Goal: Task Accomplishment & Management: Use online tool/utility

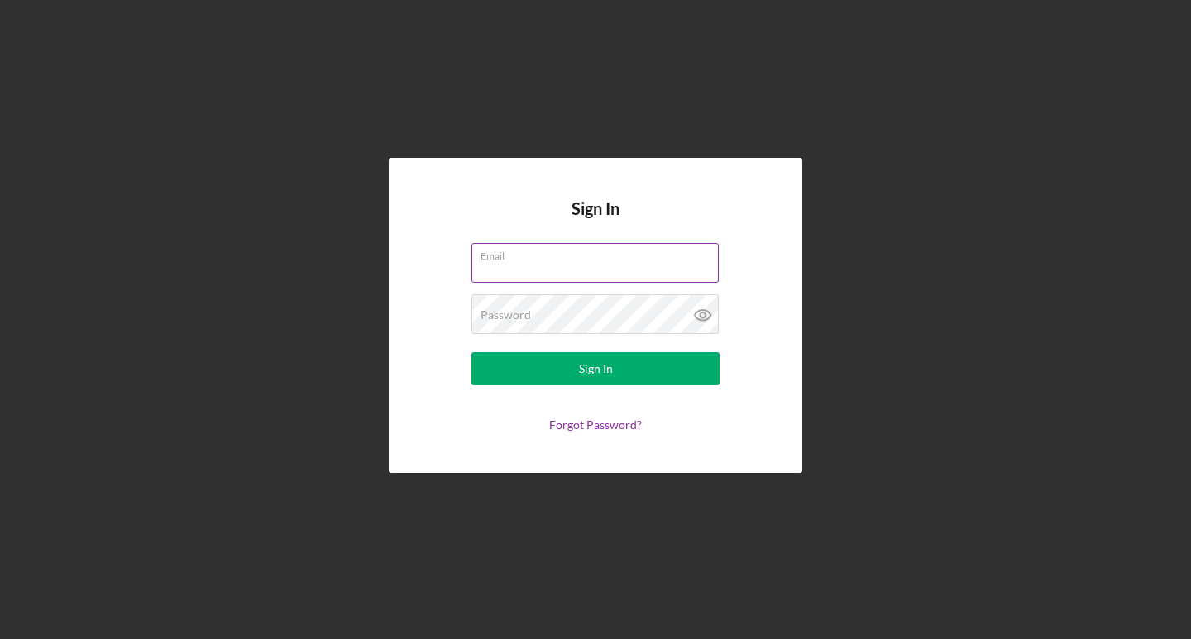
click at [611, 270] on input "Email" at bounding box center [594, 263] width 247 height 40
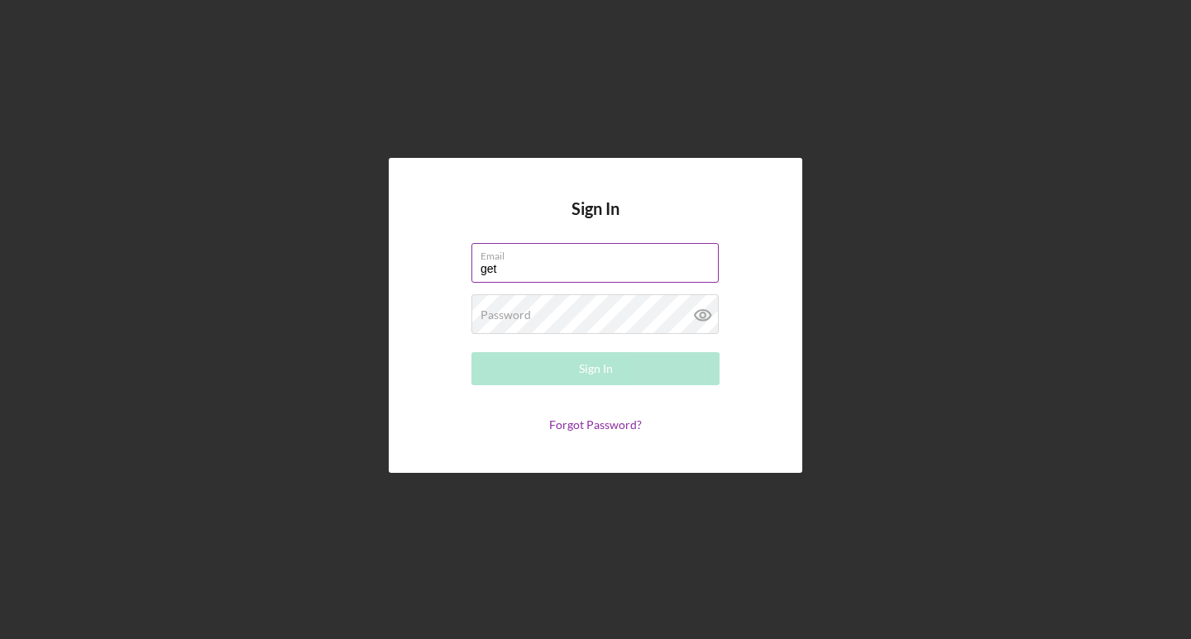
type input "[EMAIL_ADDRESS][DOMAIN_NAME]"
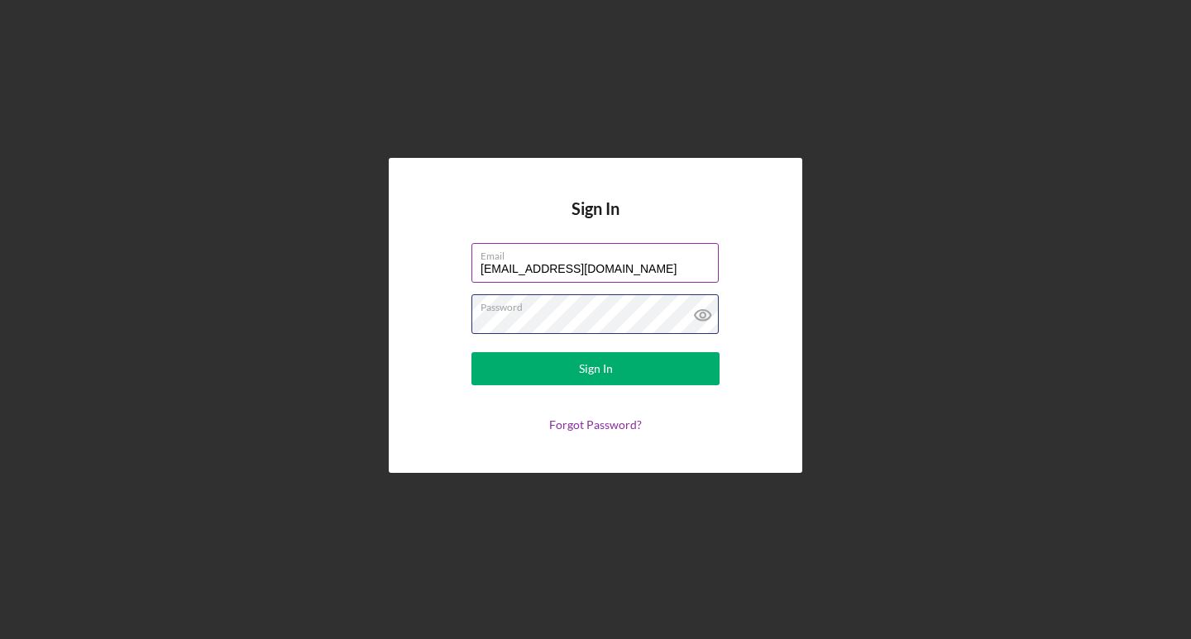
click at [471, 352] on button "Sign In" at bounding box center [595, 368] width 248 height 33
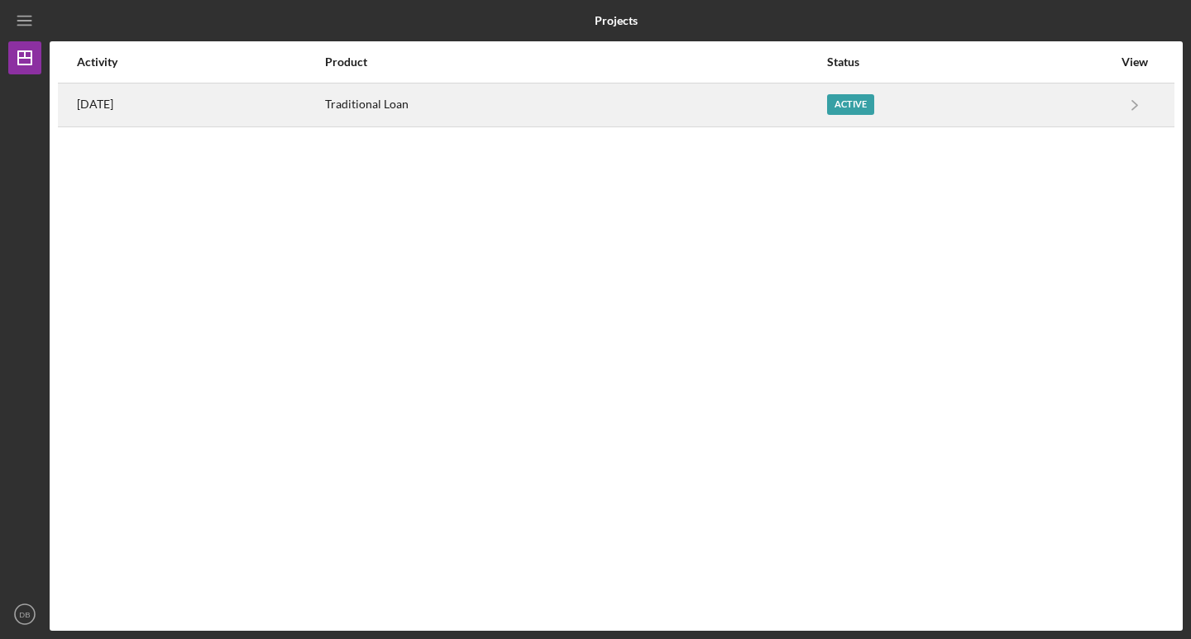
click at [874, 102] on div "Active" at bounding box center [850, 104] width 47 height 21
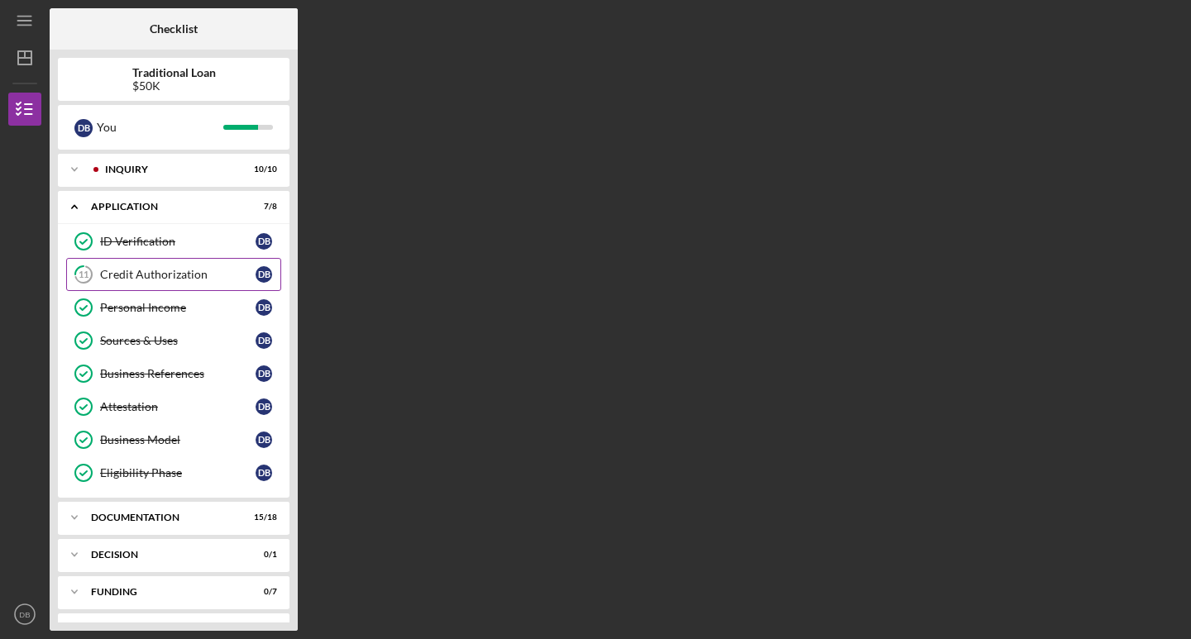
scroll to position [32, 0]
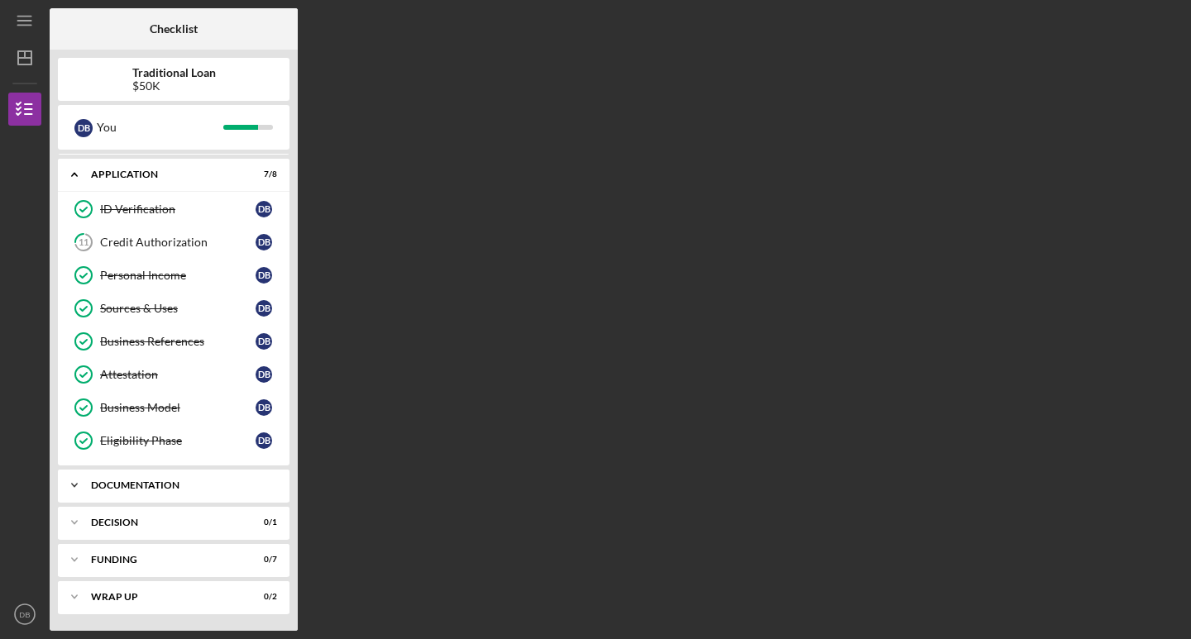
click at [118, 486] on div "Documentation" at bounding box center [180, 485] width 178 height 10
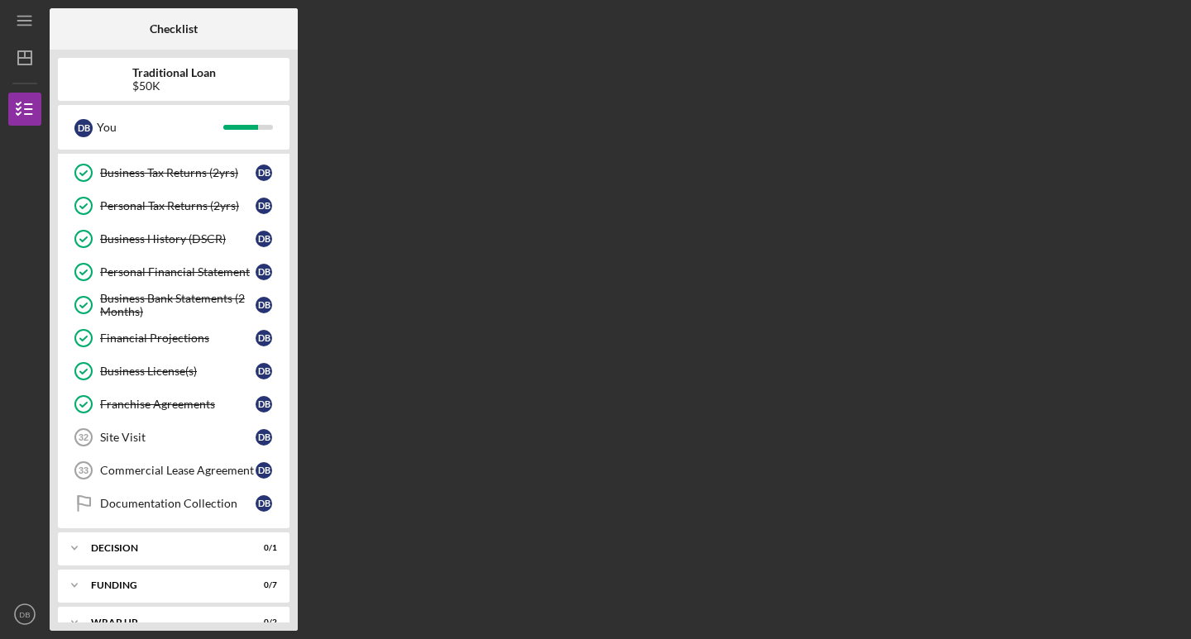
scroll to position [637, 0]
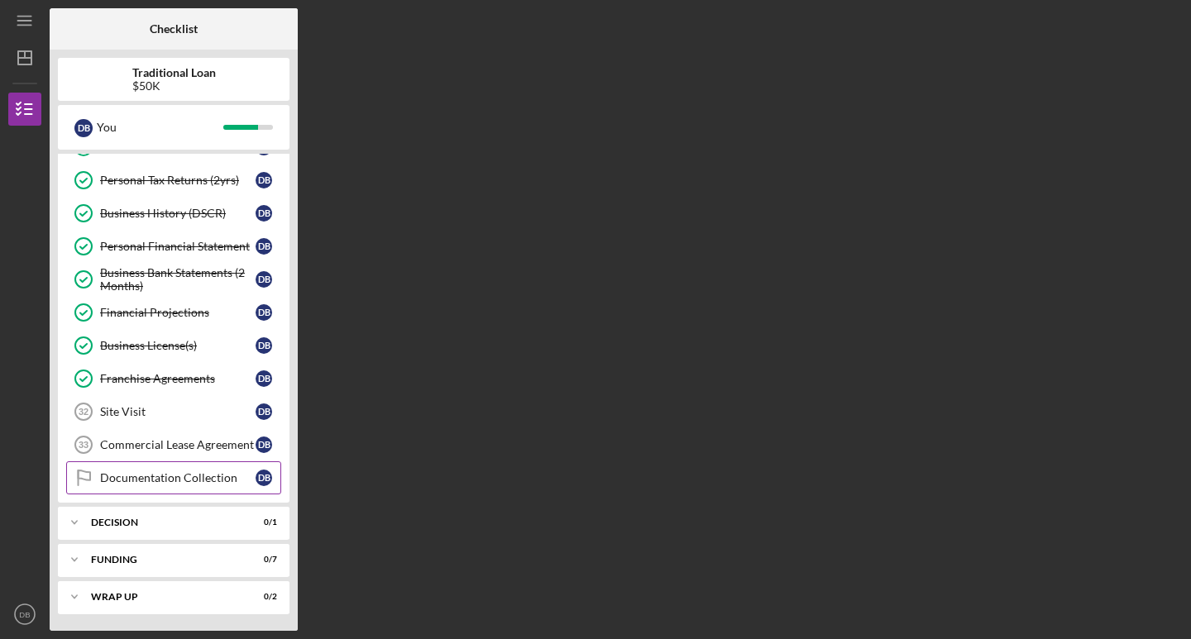
click at [203, 475] on div "Documentation Collection" at bounding box center [177, 477] width 155 height 13
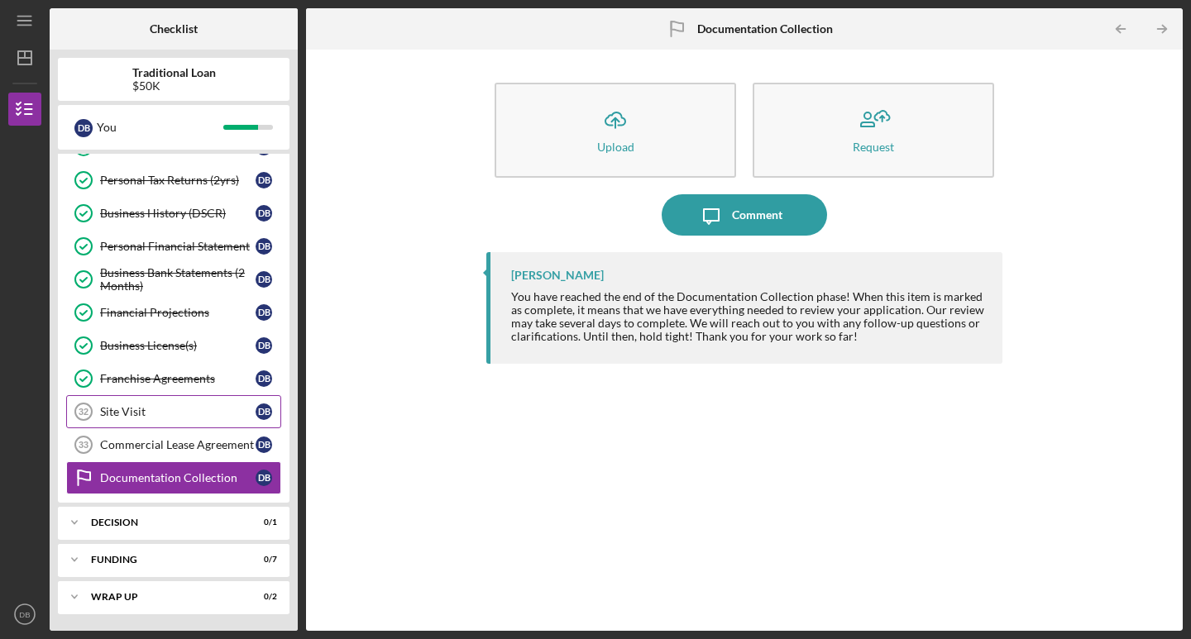
click at [170, 406] on div "Site Visit" at bounding box center [177, 411] width 155 height 13
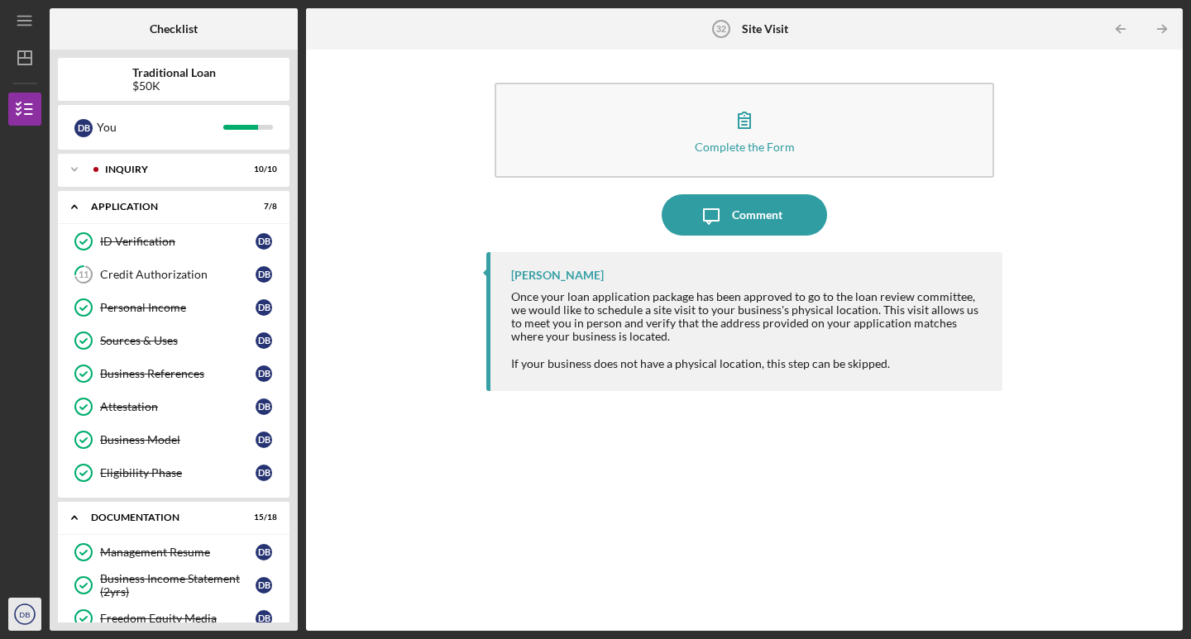
click at [17, 609] on icon "DB" at bounding box center [24, 614] width 33 height 41
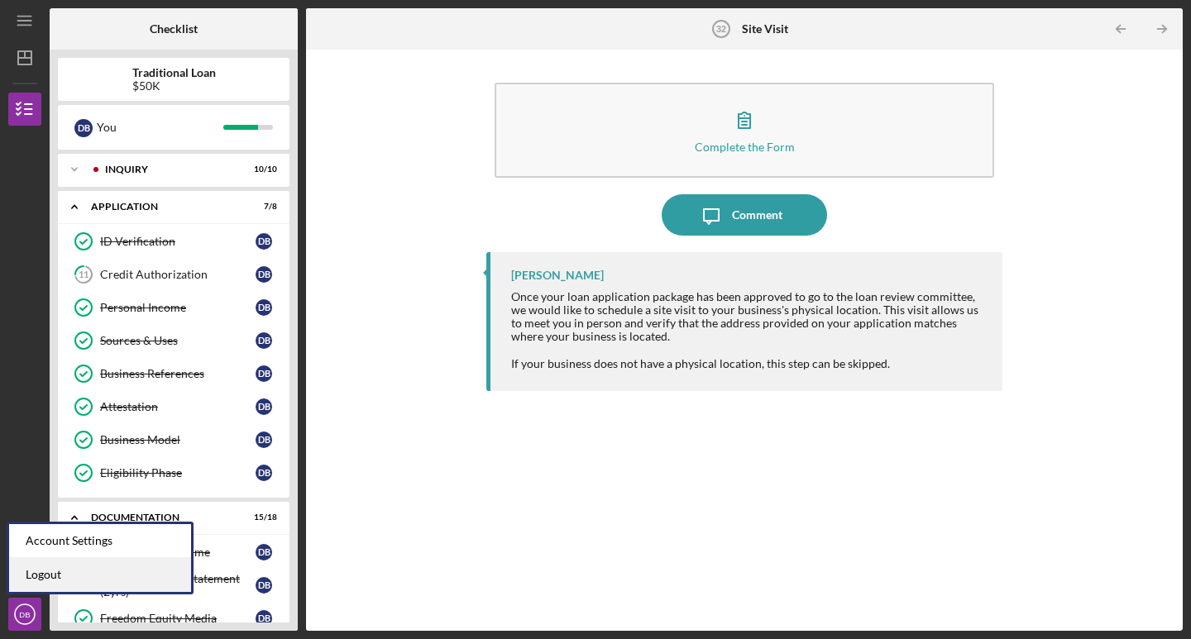
click at [36, 573] on link "Logout" at bounding box center [100, 575] width 182 height 34
